Goal: Navigation & Orientation: Find specific page/section

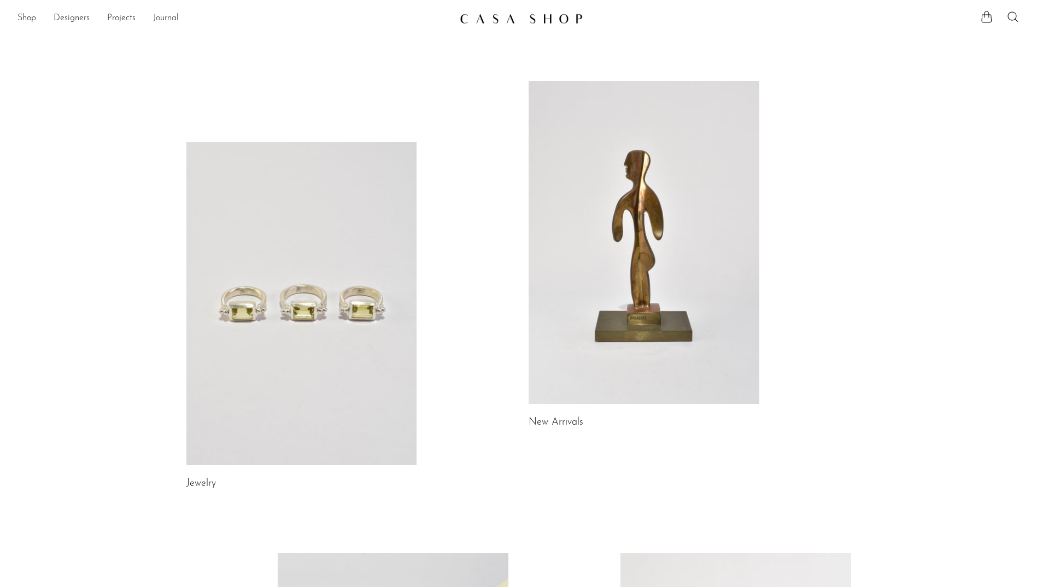
click at [173, 19] on link "Journal" at bounding box center [166, 18] width 26 height 14
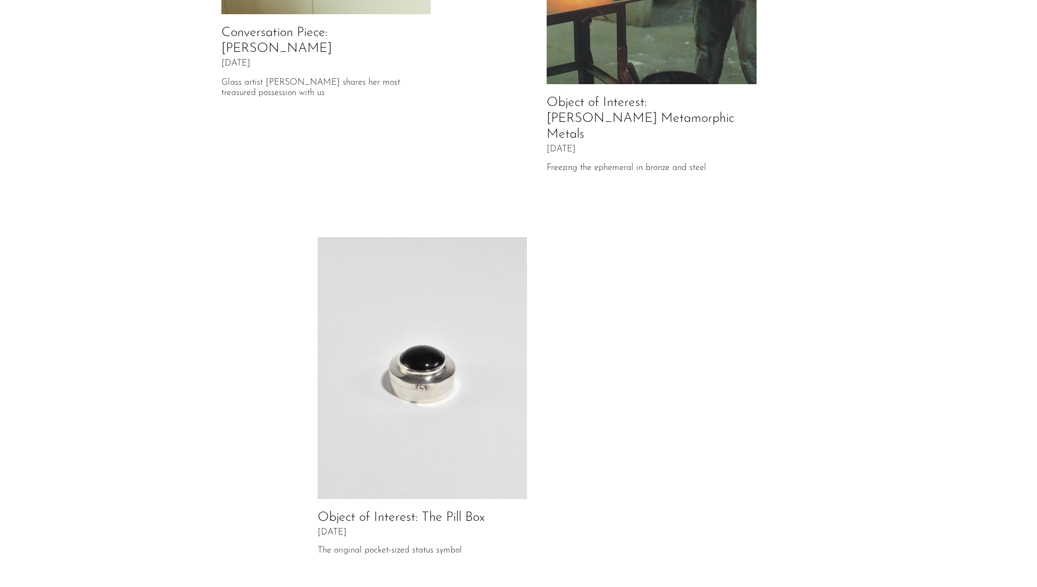
scroll to position [425, 0]
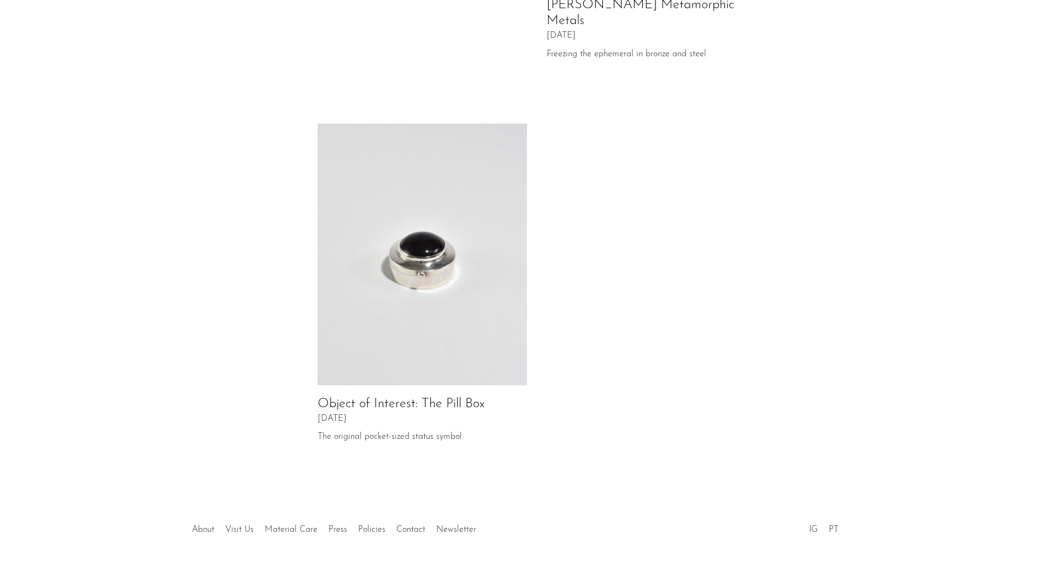
click at [411, 326] on img at bounding box center [423, 255] width 210 height 262
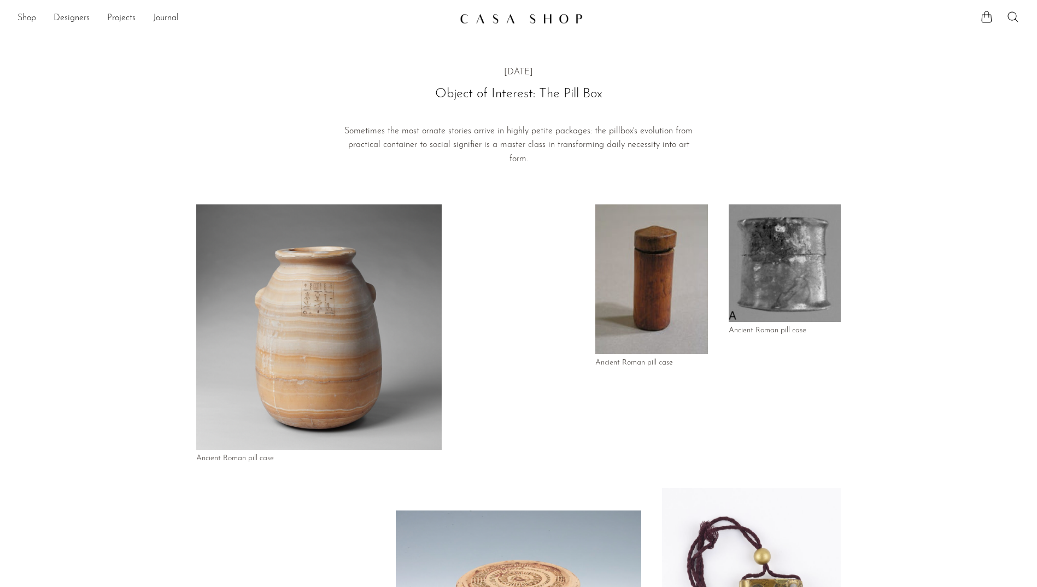
click at [185, 18] on ul "Shop Featured New Arrivals Bestsellers Coming Soon Jewelry Jewelry All Earrings…" at bounding box center [234, 18] width 434 height 19
click at [155, 19] on link "Journal" at bounding box center [166, 18] width 26 height 14
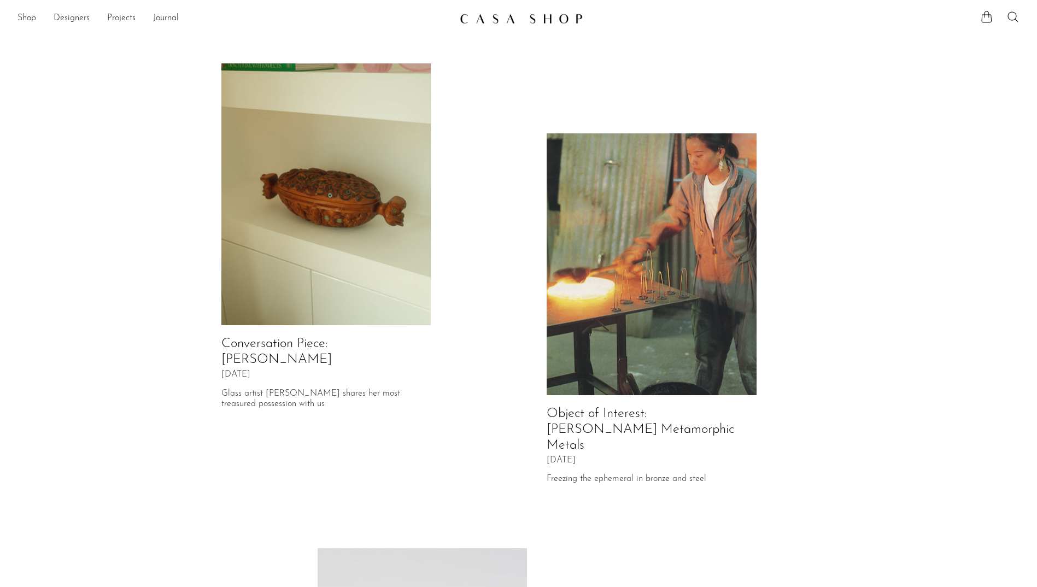
click at [138, 18] on ul "Shop Featured New Arrivals Bestsellers Coming Soon Jewelry Jewelry All Earrings…" at bounding box center [234, 18] width 434 height 19
click at [116, 15] on link "Projects" at bounding box center [121, 18] width 28 height 14
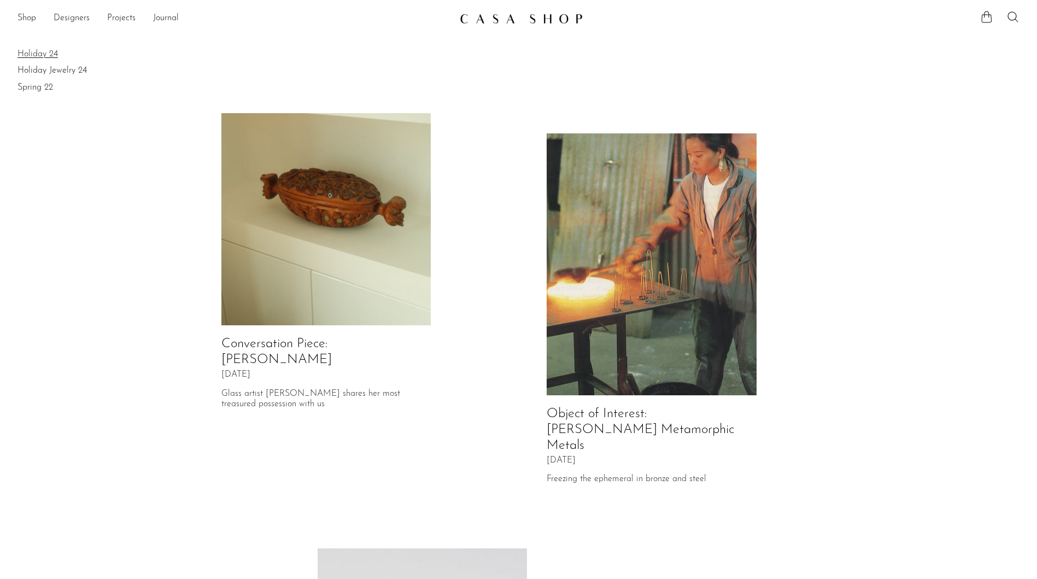
click at [37, 50] on link "Holiday 24" at bounding box center [518, 54] width 1002 height 12
